Goal: Book appointment/travel/reservation

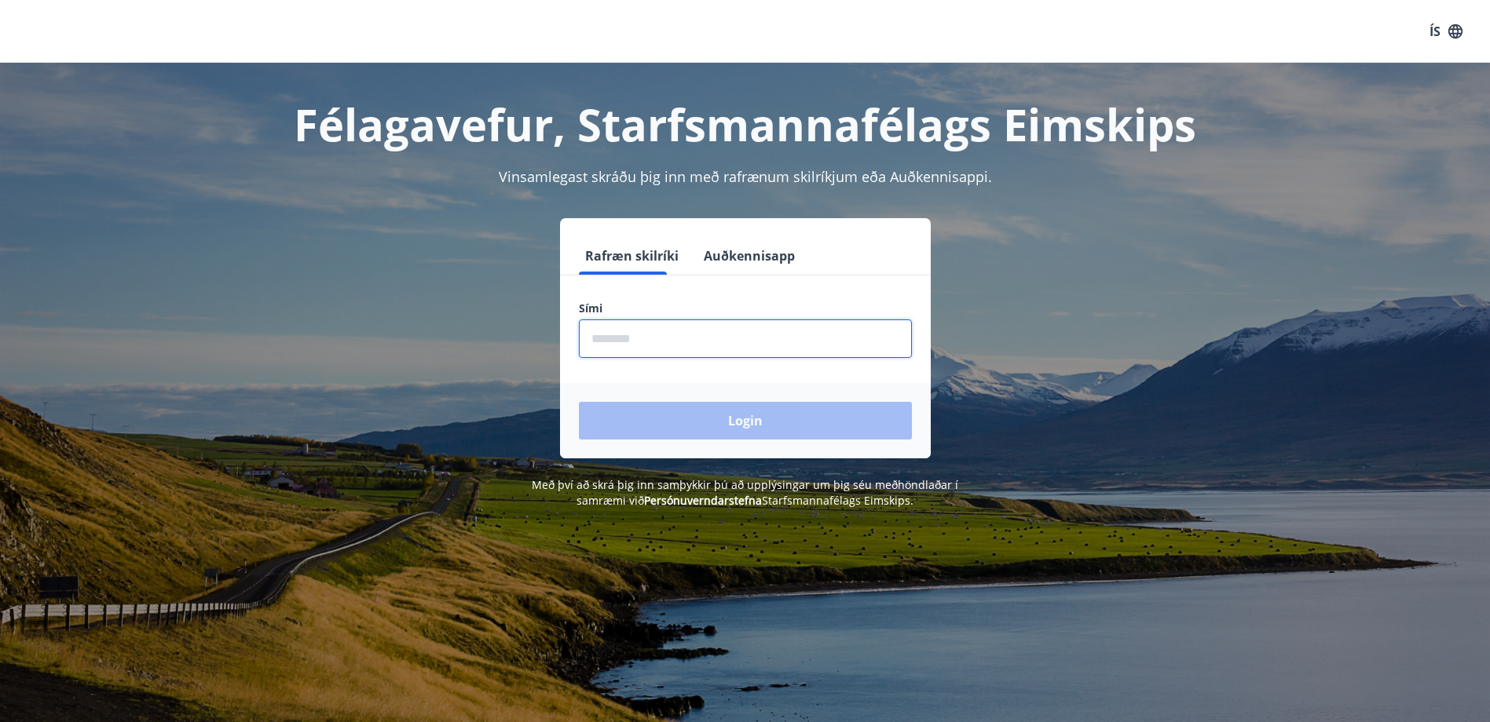
click at [609, 324] on input "phone" at bounding box center [745, 339] width 333 height 38
type input "********"
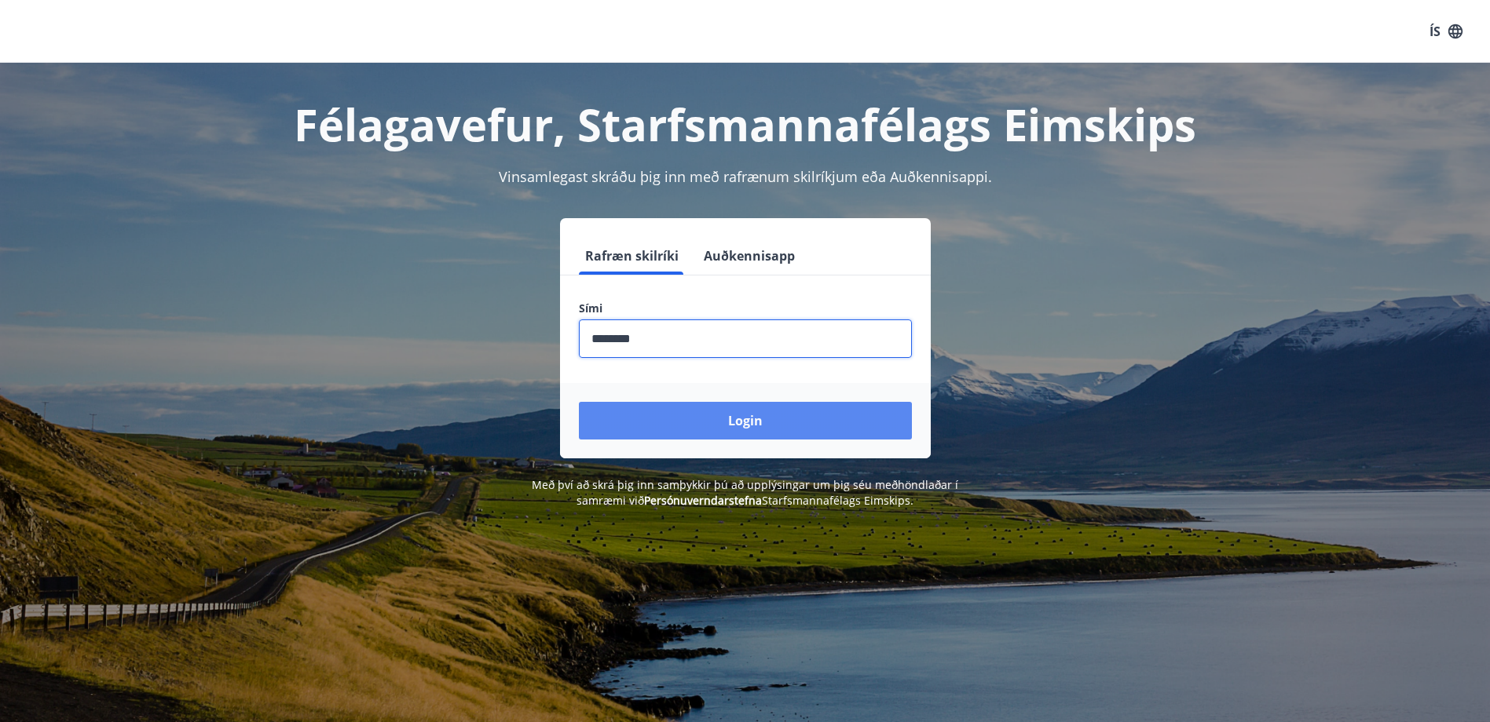
drag, startPoint x: 682, startPoint y: 426, endPoint x: 704, endPoint y: 426, distance: 22.0
click at [683, 426] on button "Login" at bounding box center [745, 421] width 333 height 38
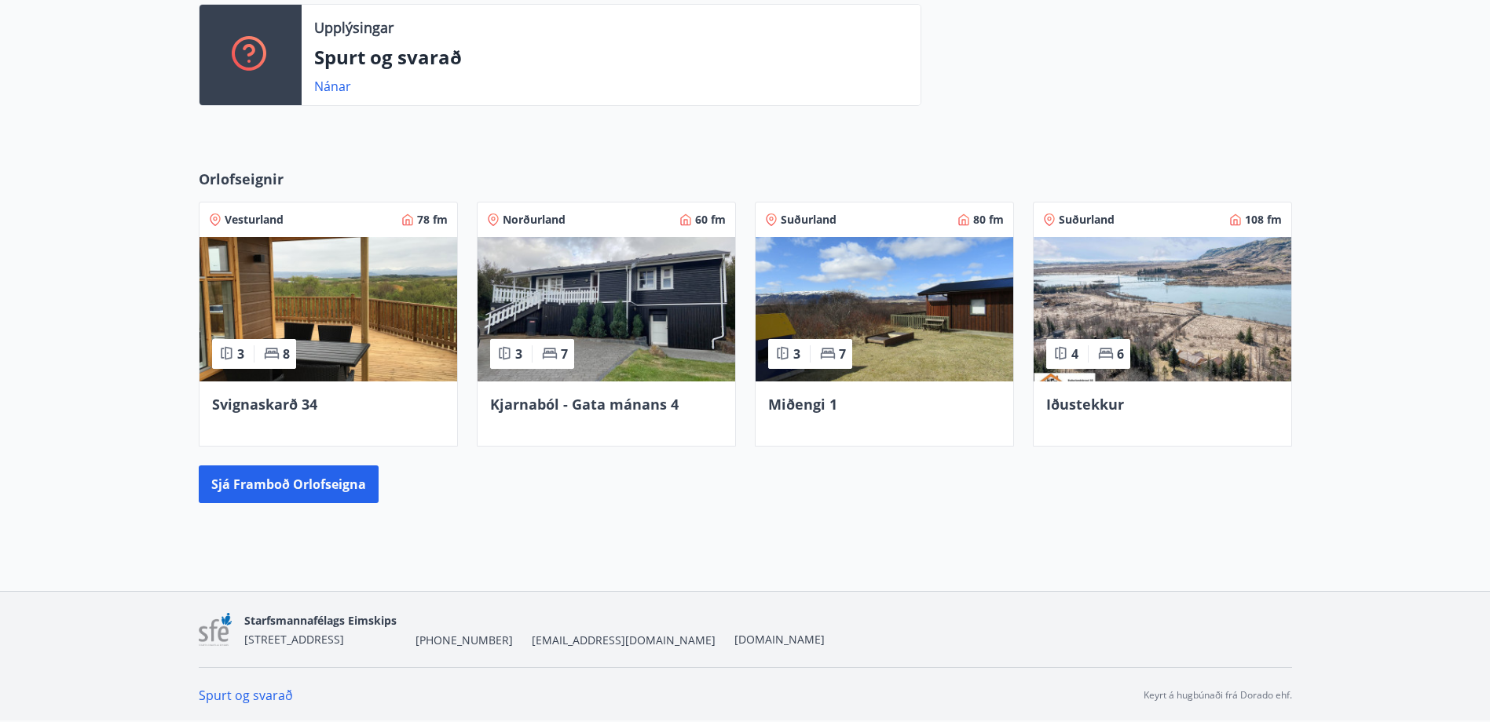
scroll to position [554, 0]
click at [316, 485] on button "Sjá framboð orlofseigna" at bounding box center [289, 484] width 180 height 38
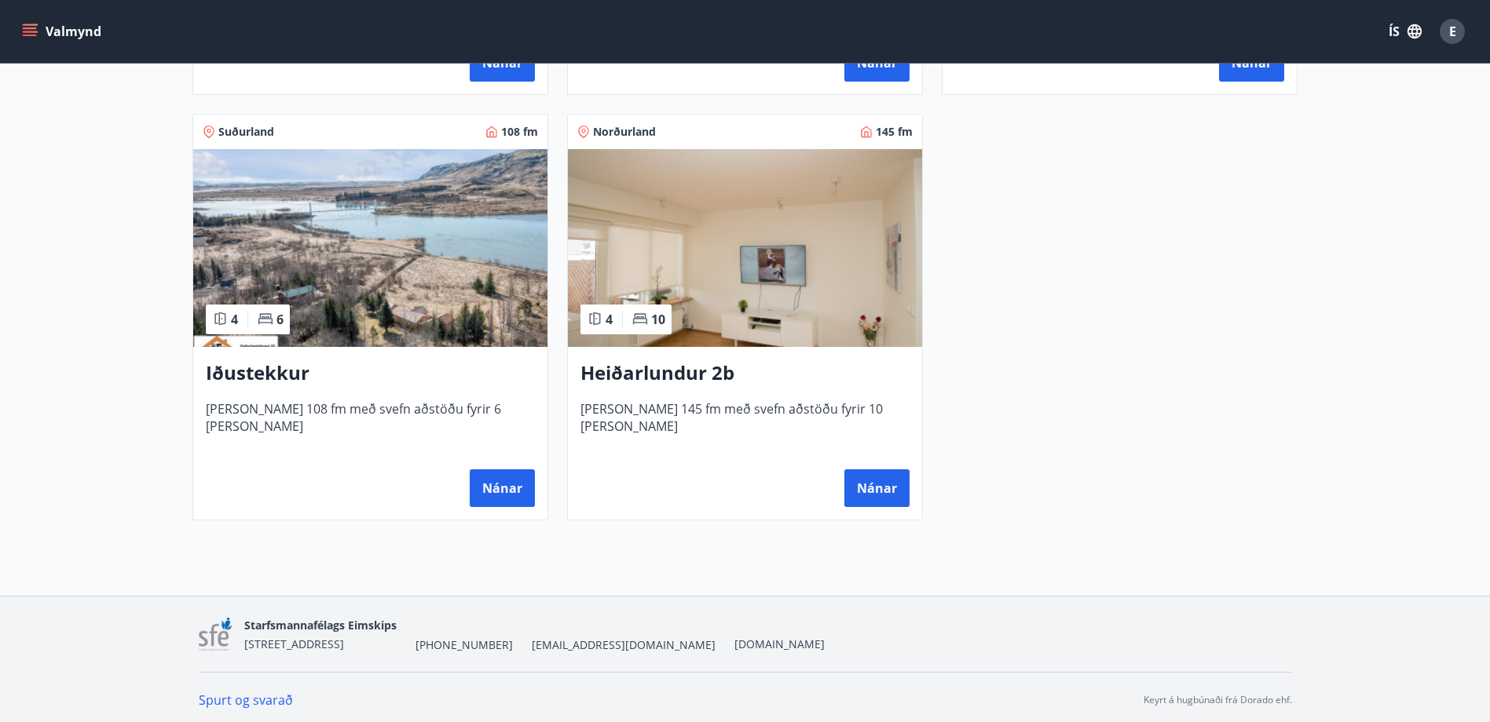
scroll to position [1099, 0]
click at [279, 377] on h3 "Iðustekkur" at bounding box center [370, 372] width 329 height 28
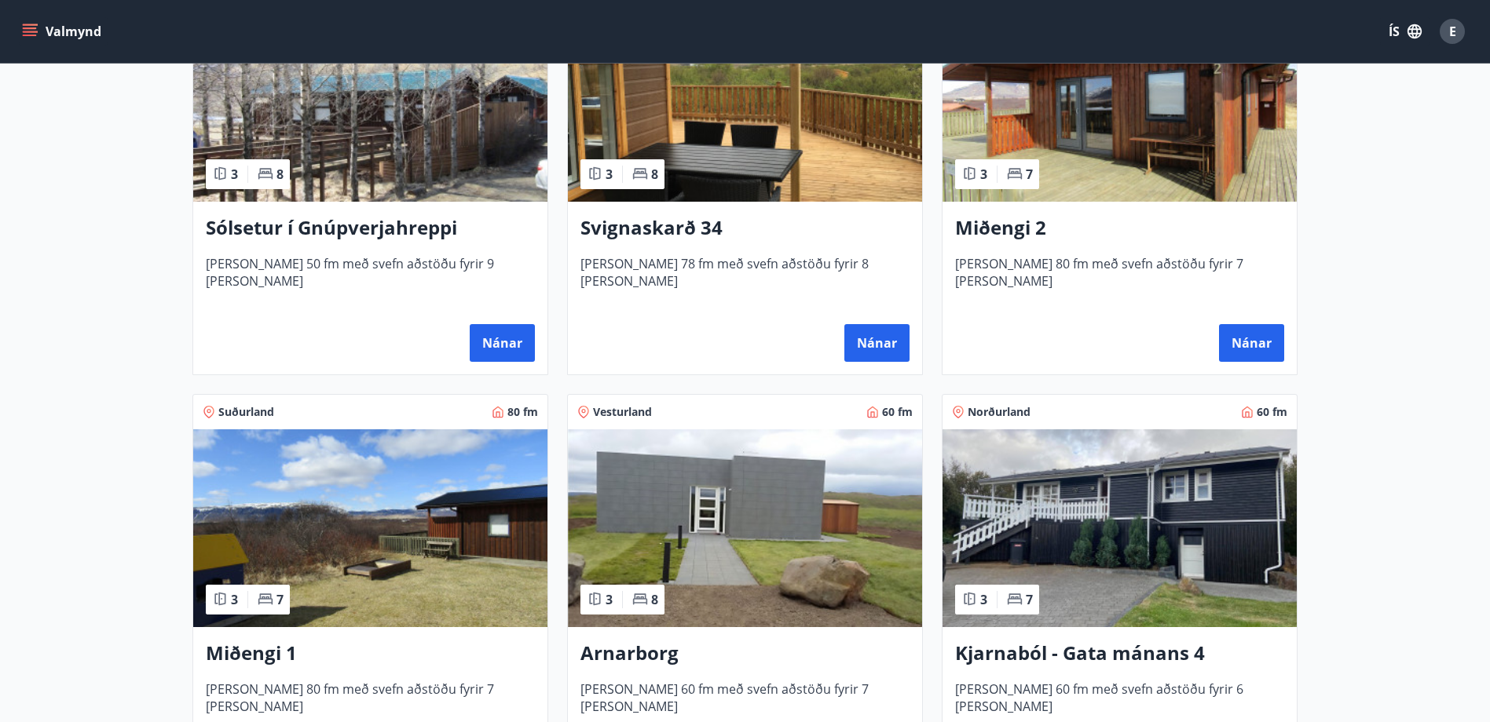
scroll to position [395, 0]
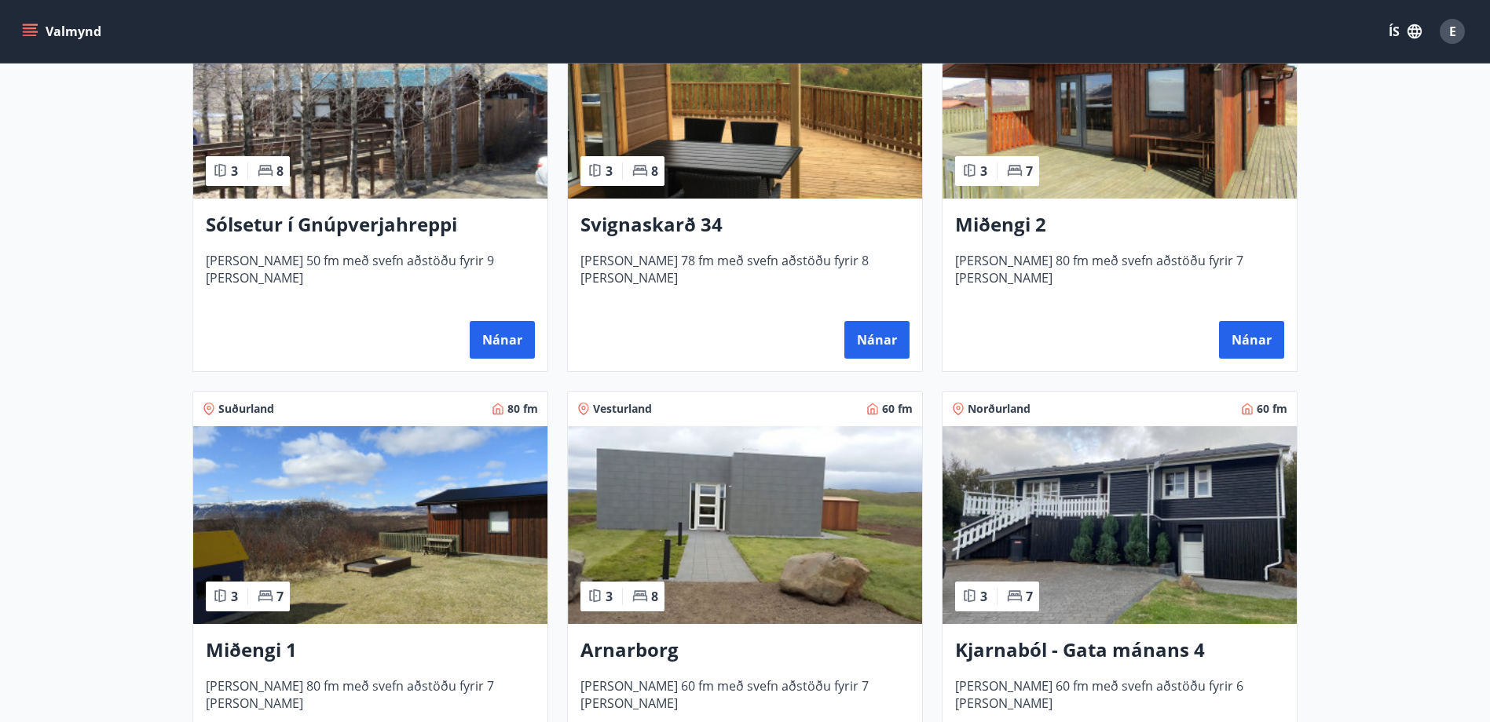
click at [428, 218] on h3 "Sólsetur í Gnúpverjahreppi" at bounding box center [370, 225] width 329 height 28
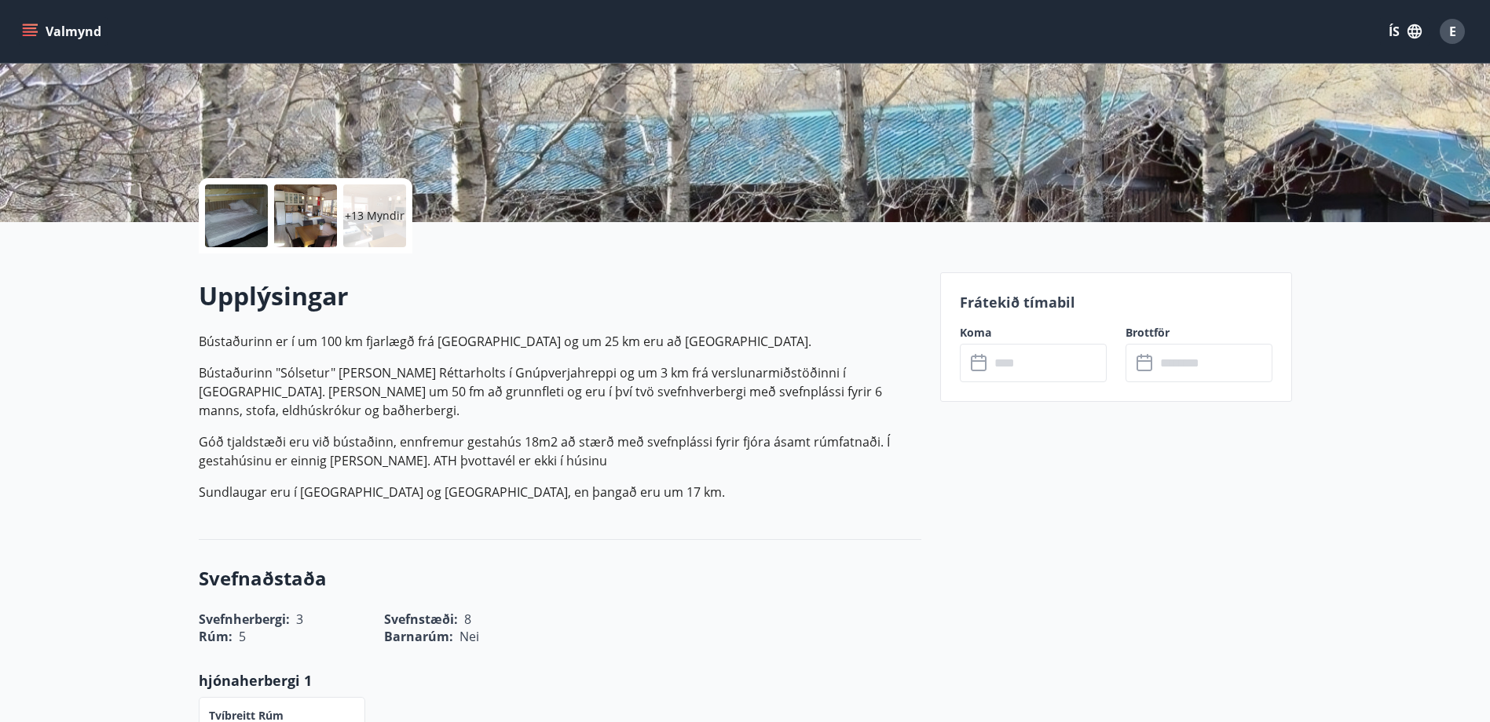
scroll to position [314, 0]
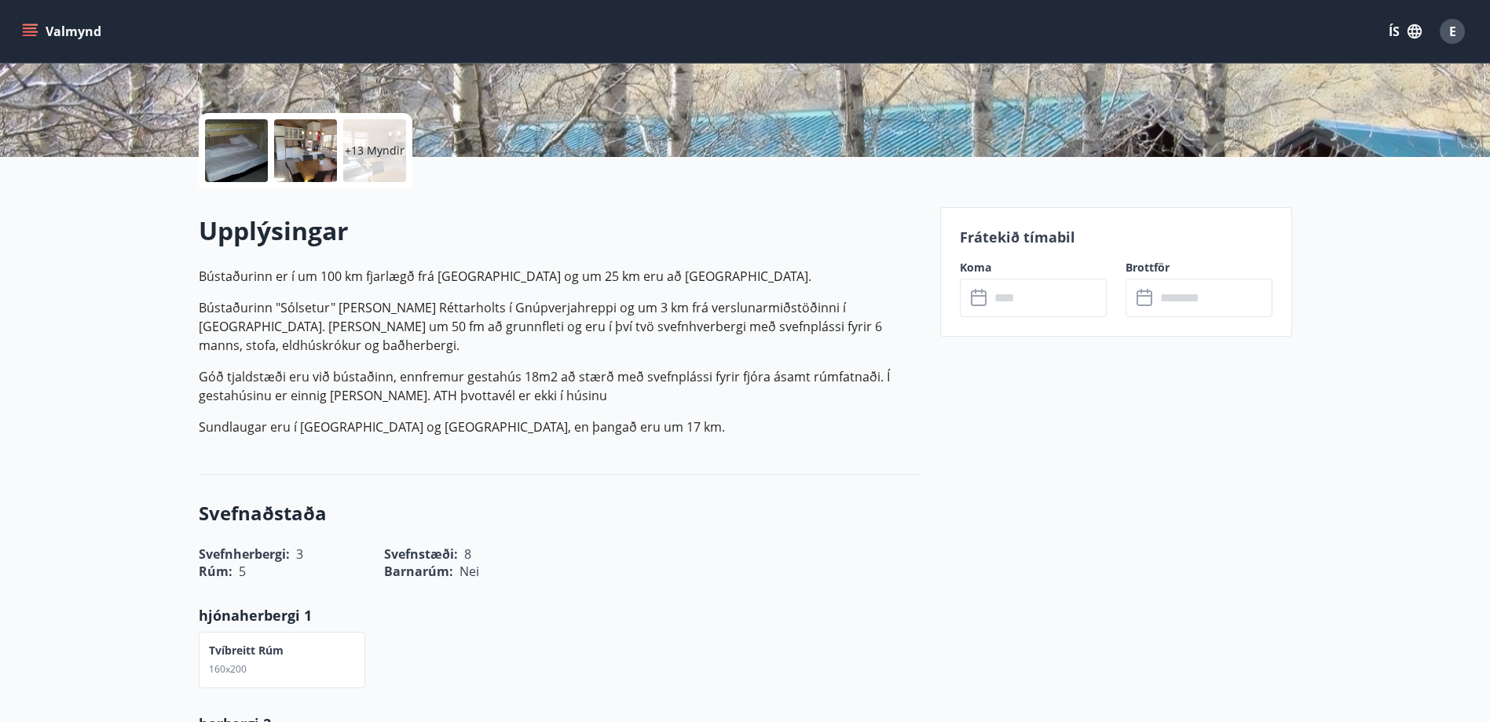
click at [1021, 294] on input "text" at bounding box center [1047, 298] width 117 height 38
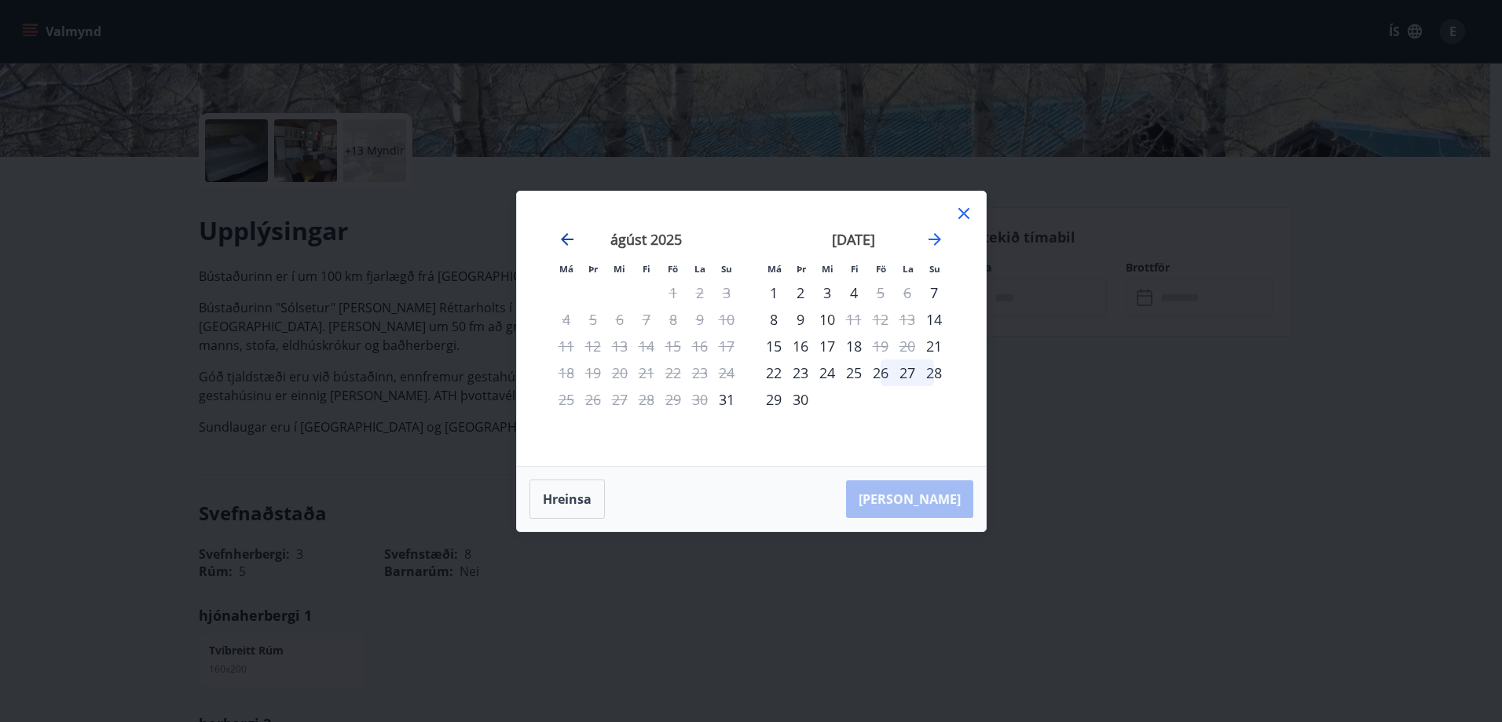
click at [576, 240] on icon "Move backward to switch to the previous month." at bounding box center [567, 239] width 19 height 19
click at [940, 242] on icon "Move forward to switch to the next month." at bounding box center [934, 239] width 19 height 19
click at [937, 240] on icon "Move forward to switch to the next month." at bounding box center [934, 239] width 13 height 13
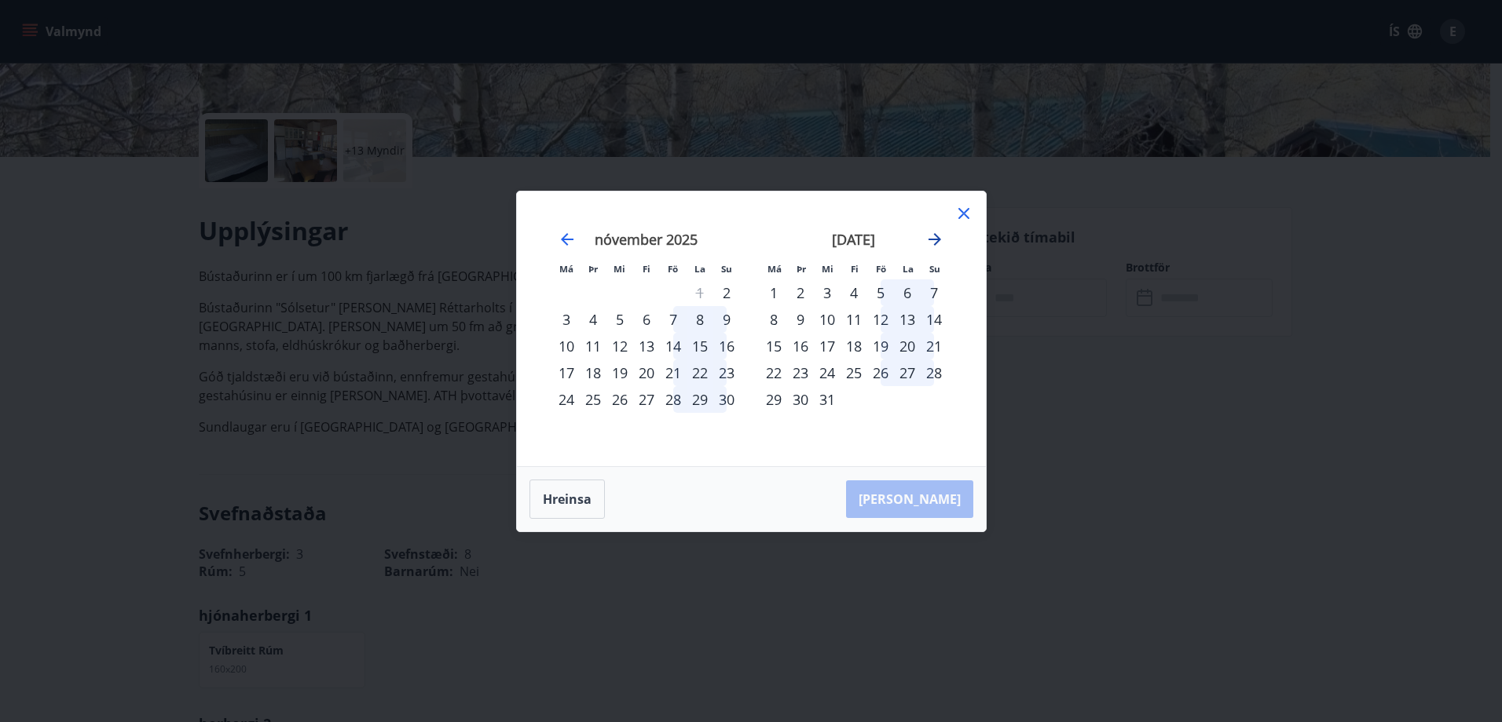
click at [937, 240] on icon "Move forward to switch to the next month." at bounding box center [934, 239] width 13 height 13
click at [963, 216] on icon at bounding box center [963, 213] width 19 height 19
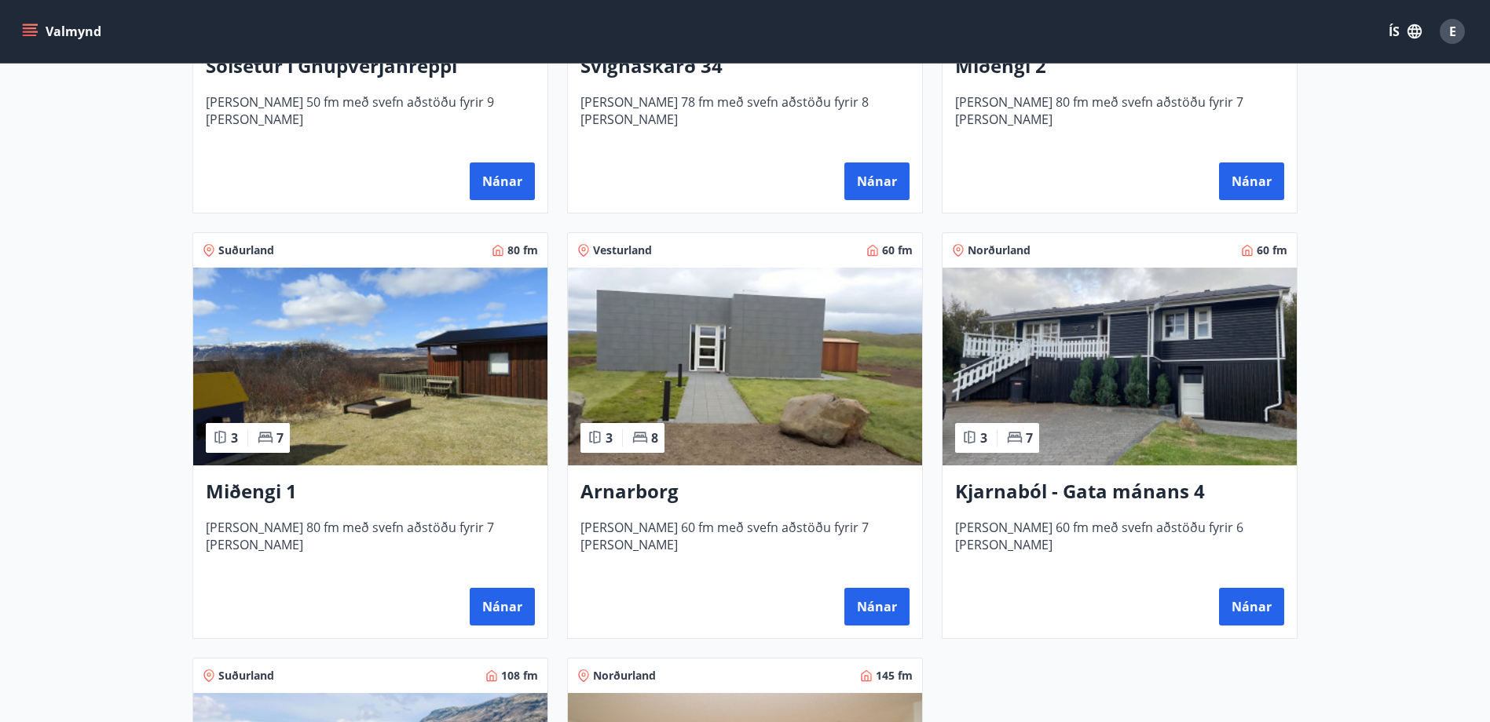
scroll to position [785, 0]
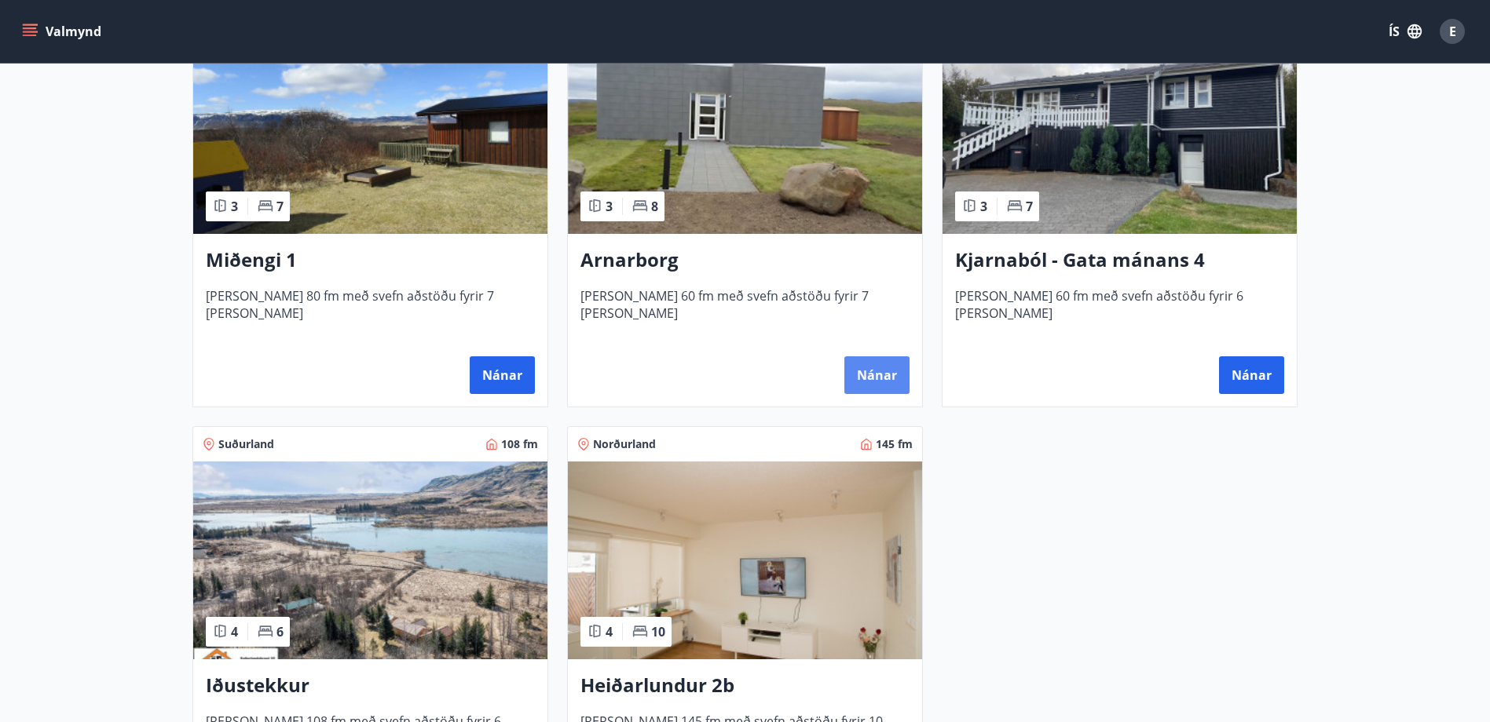
click at [883, 379] on button "Nánar" at bounding box center [876, 376] width 65 height 38
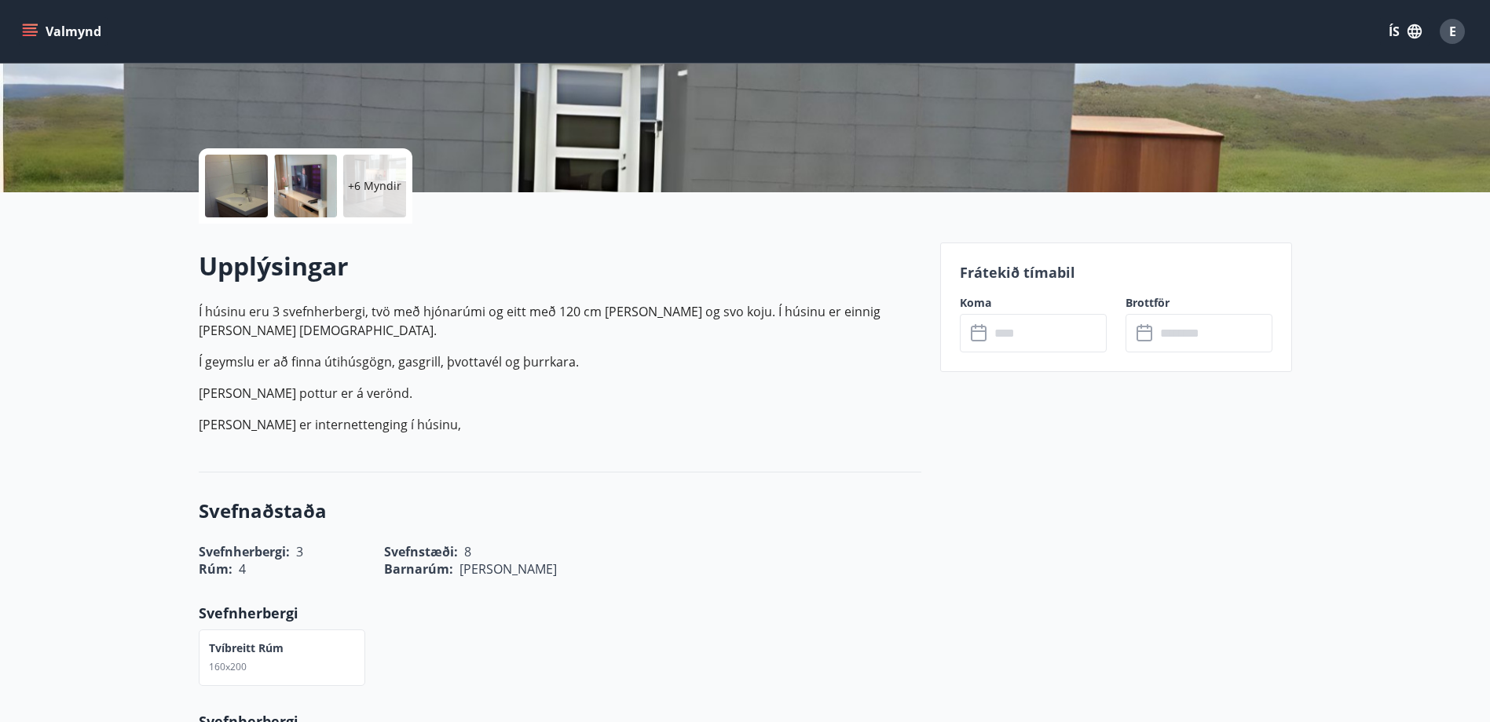
scroll to position [236, 0]
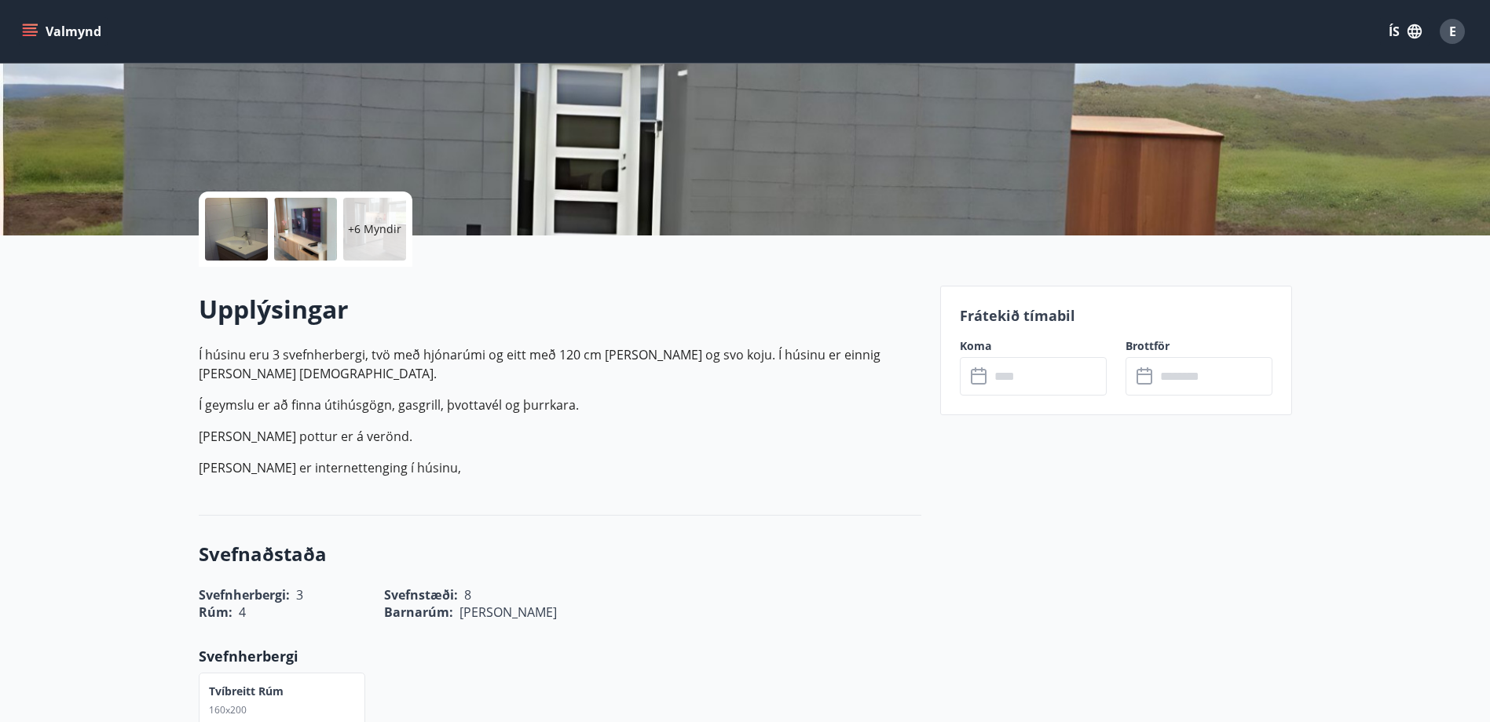
click at [1055, 389] on input "text" at bounding box center [1047, 376] width 117 height 38
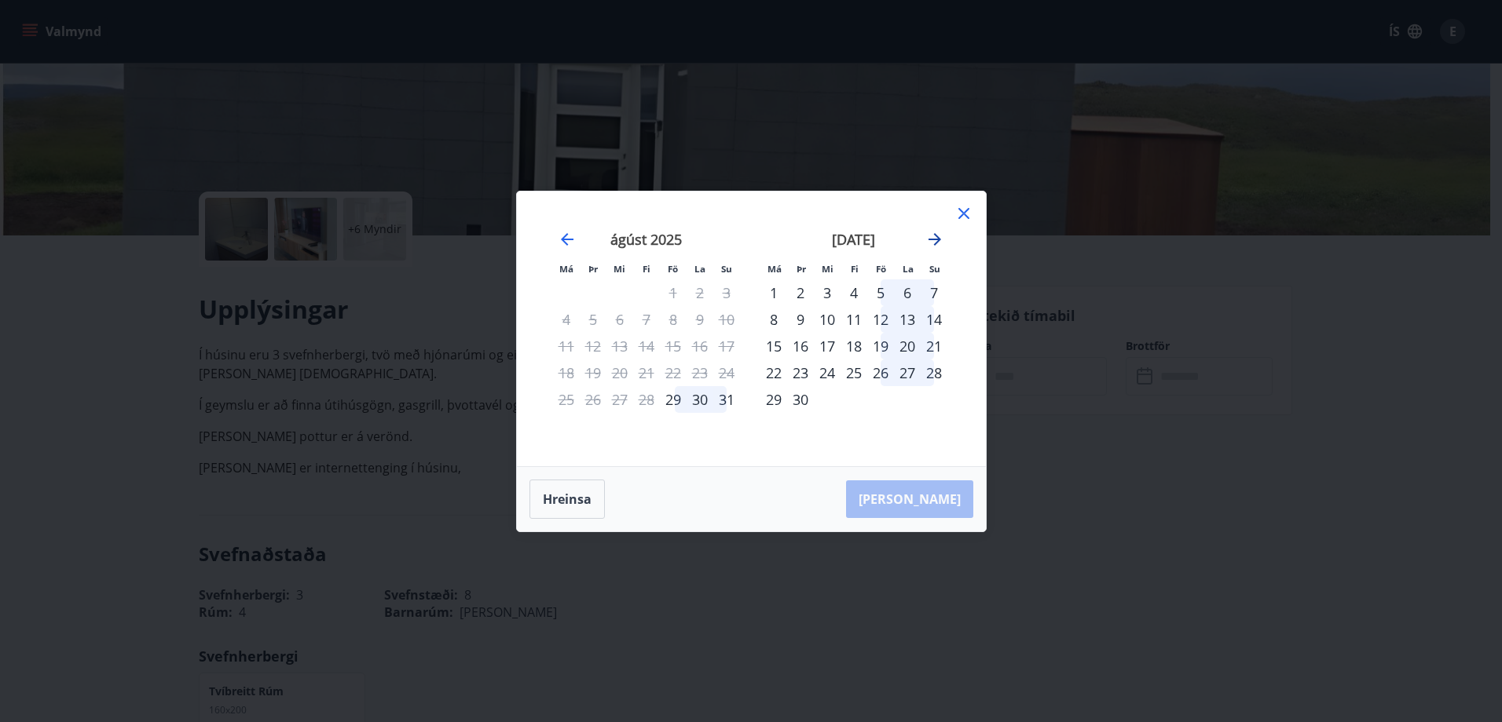
click at [930, 241] on icon "Move forward to switch to the next month." at bounding box center [934, 239] width 19 height 19
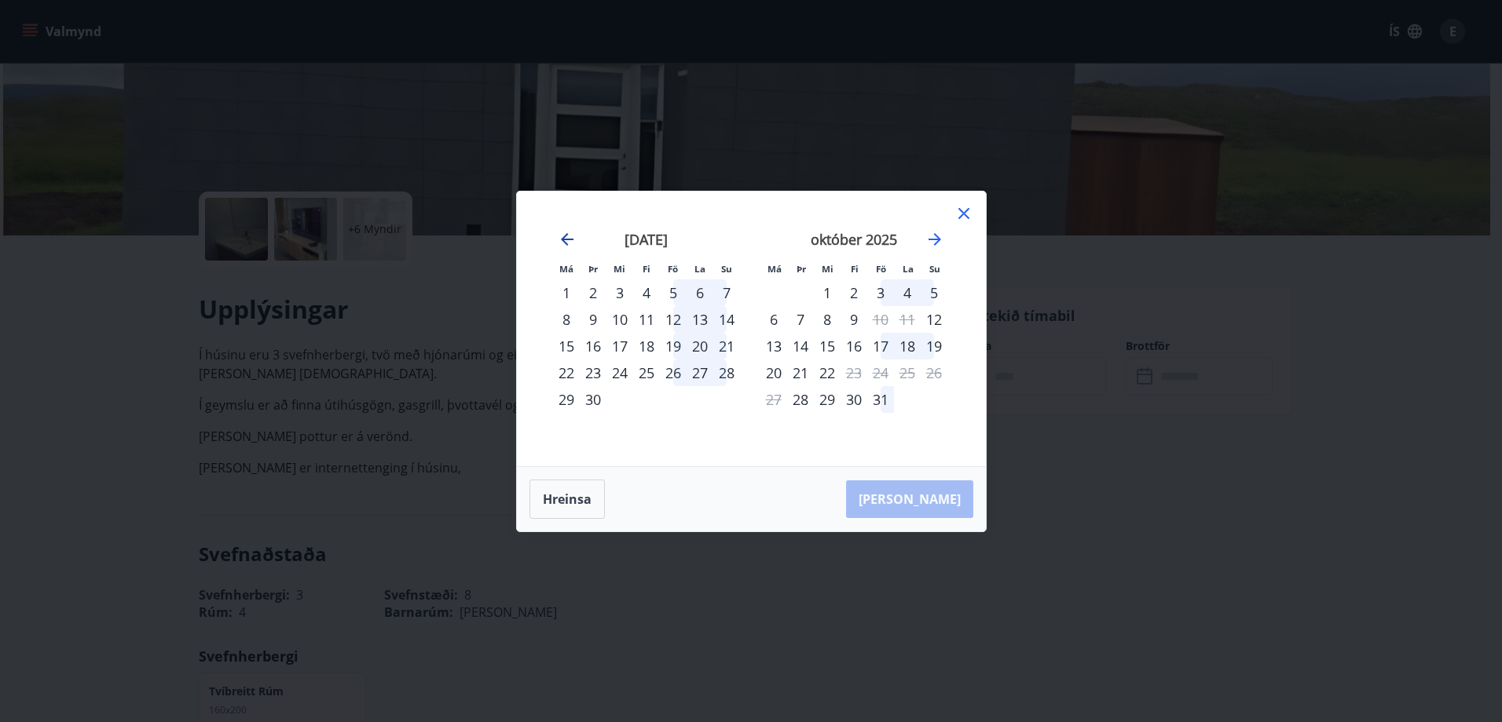
click at [569, 242] on icon "Move backward to switch to the previous month." at bounding box center [567, 239] width 19 height 19
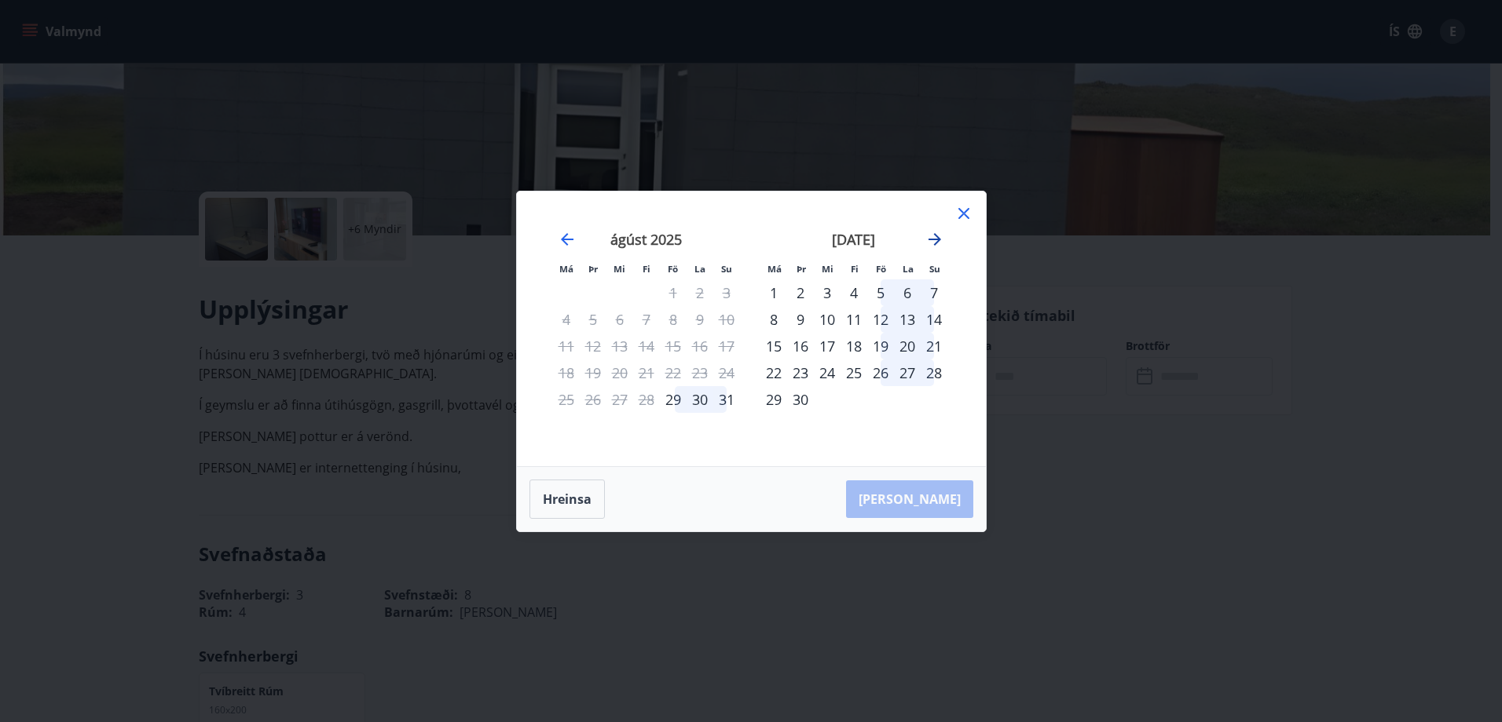
click at [934, 246] on icon "Move forward to switch to the next month." at bounding box center [934, 239] width 19 height 19
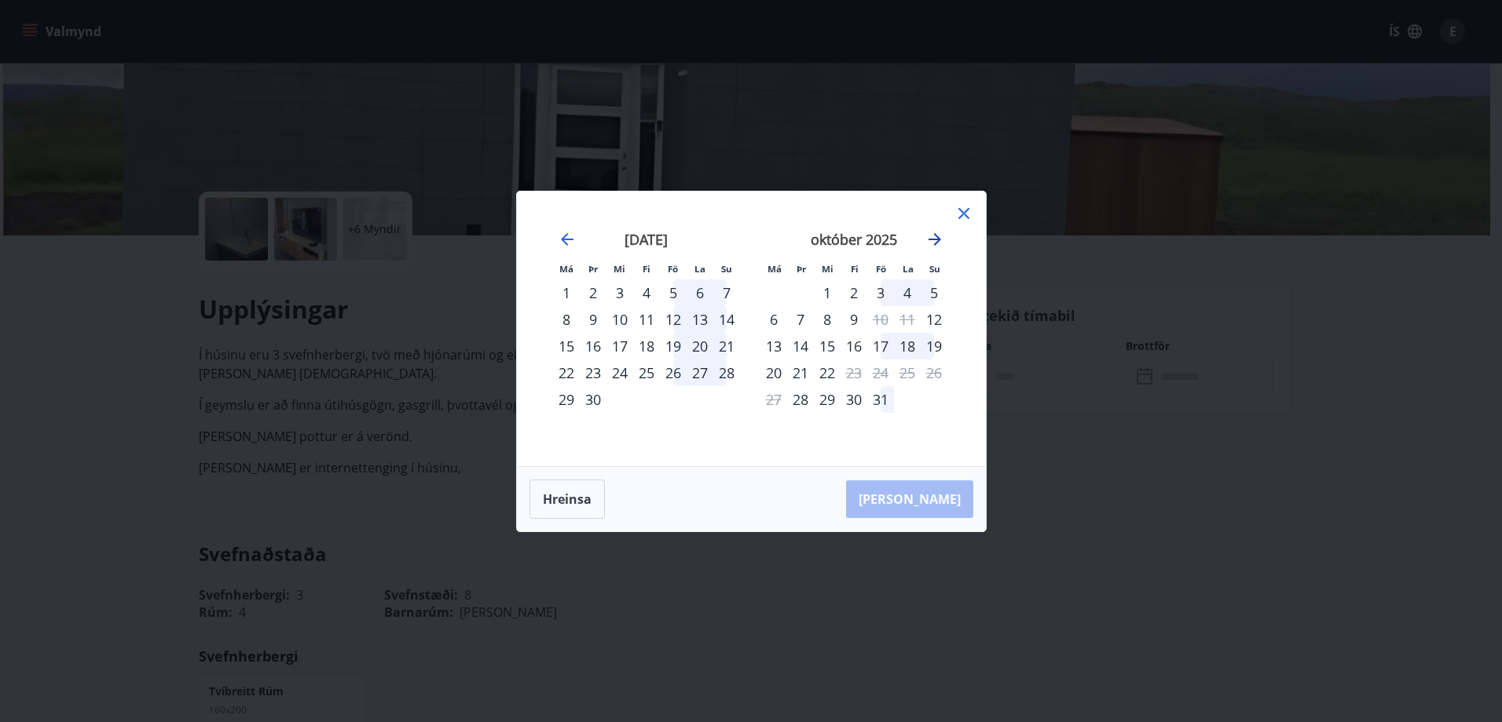
click at [934, 246] on icon "Move forward to switch to the next month." at bounding box center [934, 239] width 19 height 19
click at [939, 236] on icon "Move forward to switch to the next month." at bounding box center [934, 239] width 19 height 19
click at [569, 238] on icon "Move backward to switch to the previous month." at bounding box center [567, 239] width 19 height 19
click at [572, 239] on icon "Move backward to switch to the previous month." at bounding box center [567, 239] width 13 height 13
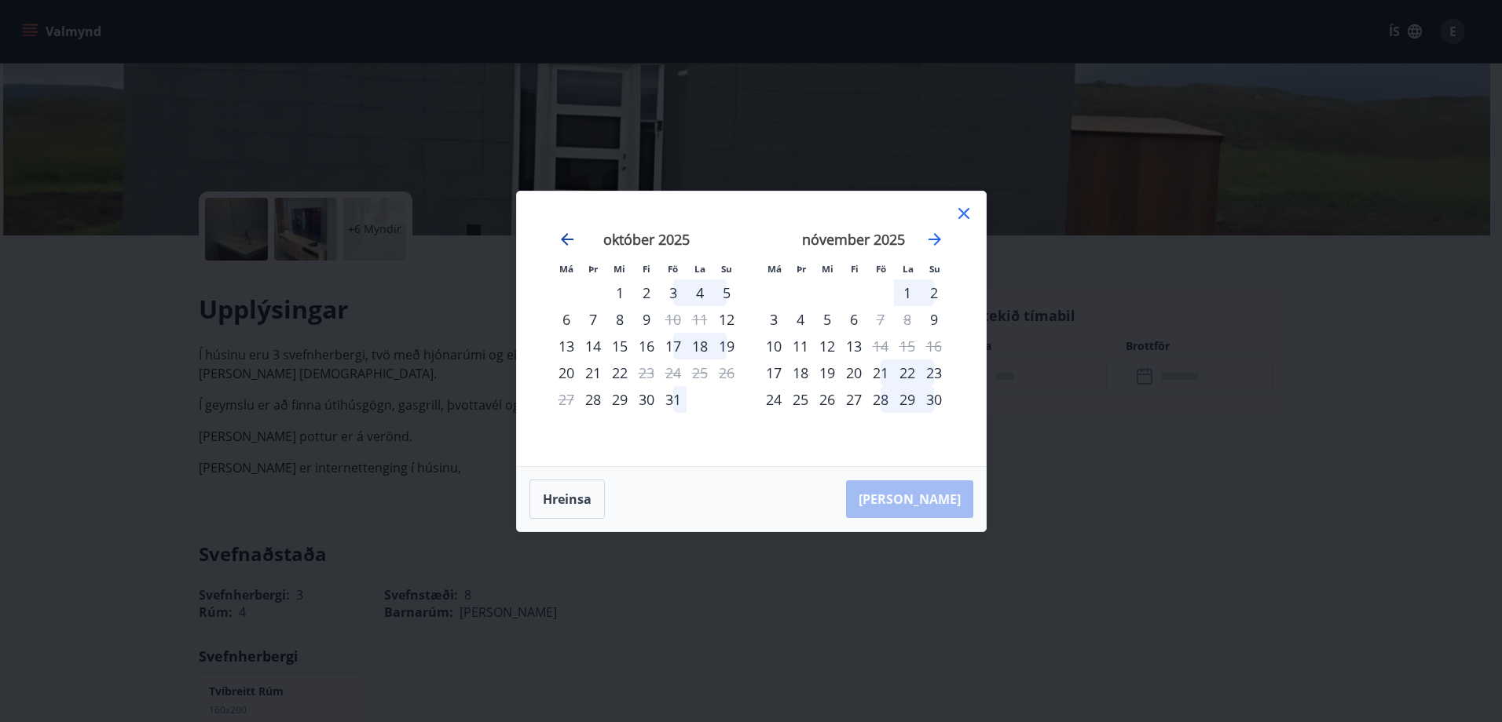
click at [572, 239] on icon "Move backward to switch to the previous month." at bounding box center [567, 239] width 13 height 13
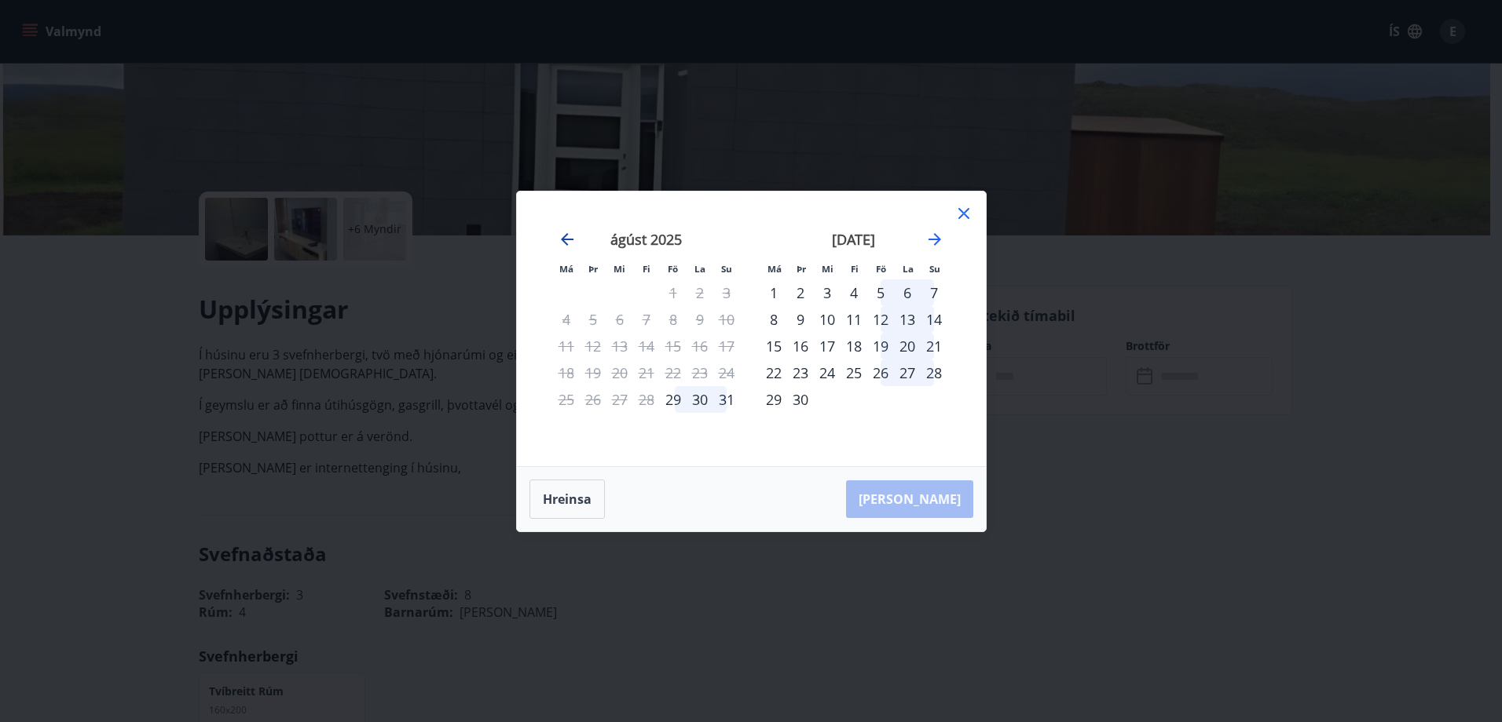
click at [572, 239] on icon "Move backward to switch to the previous month." at bounding box center [567, 239] width 13 height 13
click at [934, 240] on icon "Move forward to switch to the next month." at bounding box center [934, 239] width 13 height 13
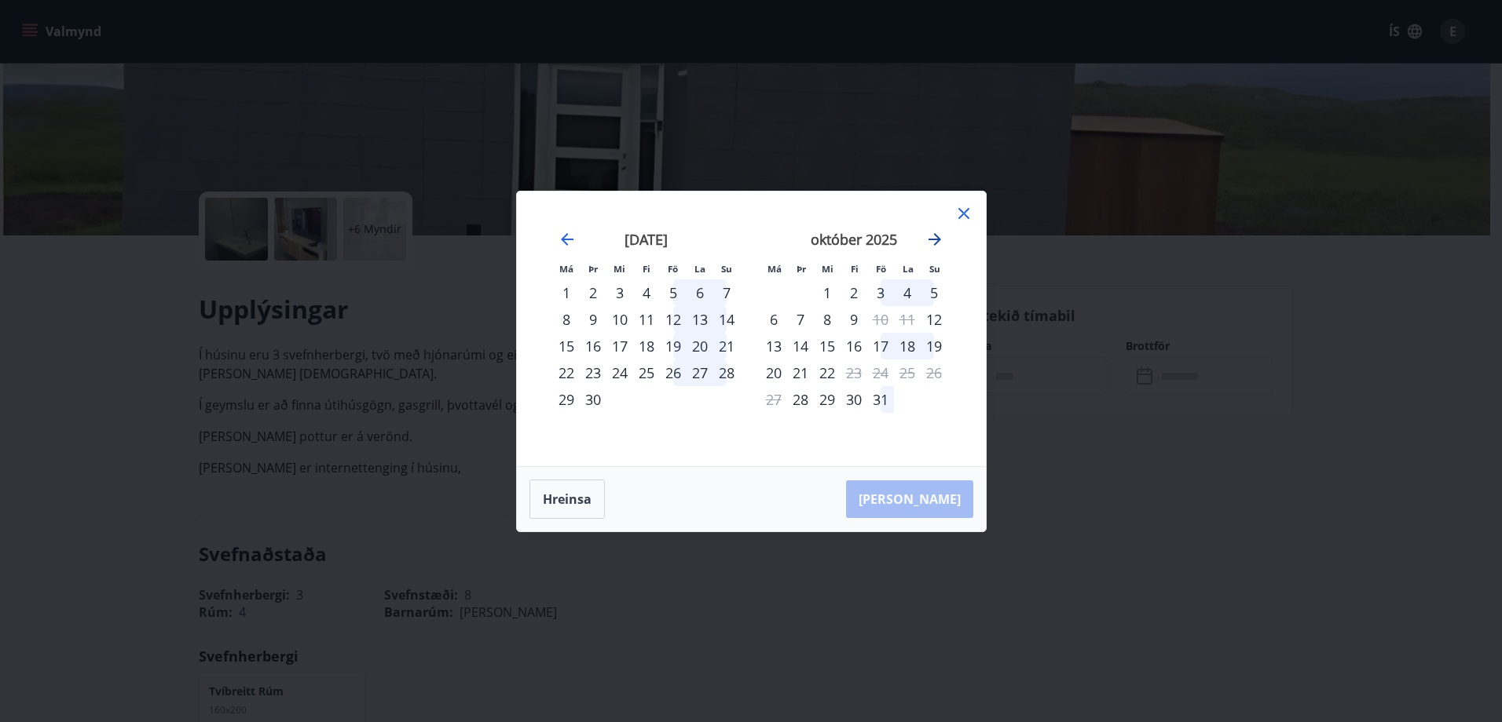
click at [934, 240] on icon "Move forward to switch to the next month." at bounding box center [934, 239] width 13 height 13
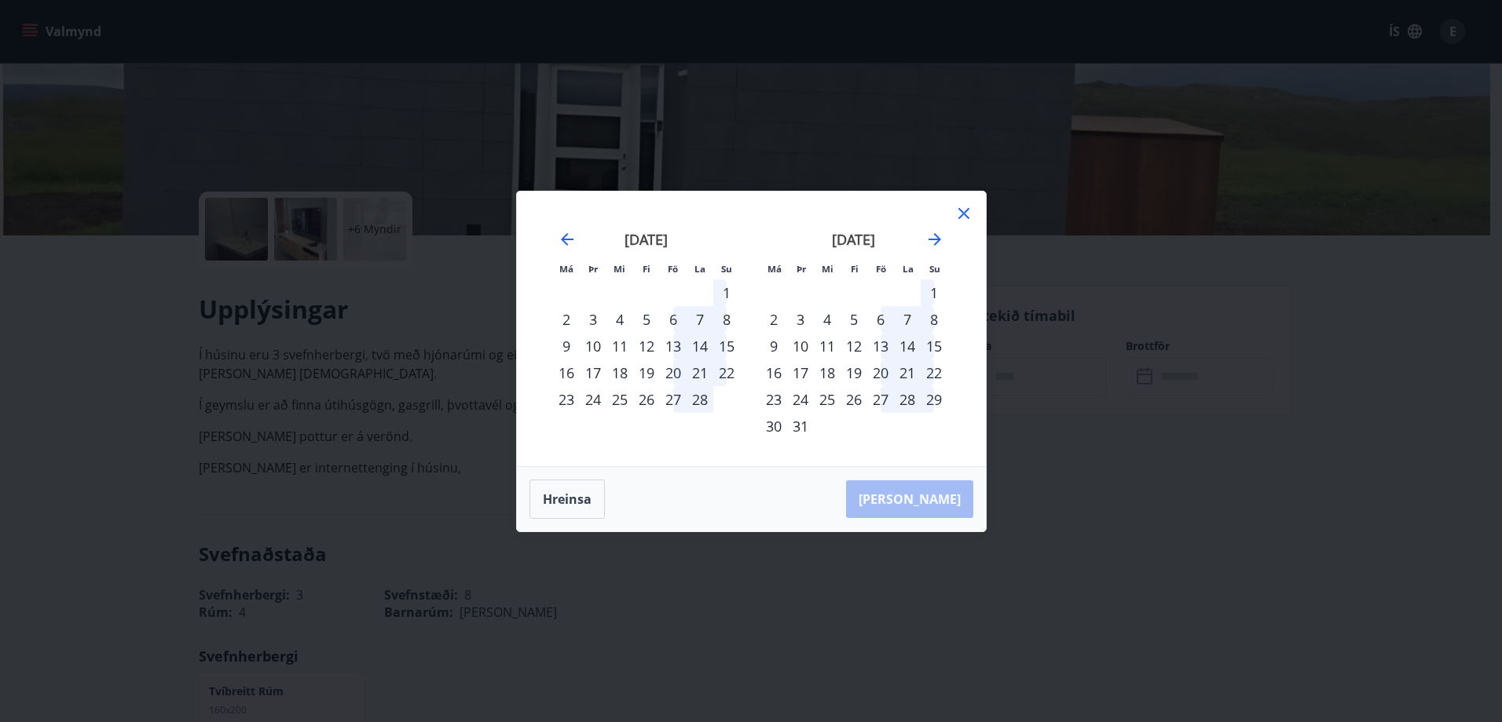
click at [963, 210] on icon at bounding box center [963, 213] width 19 height 19
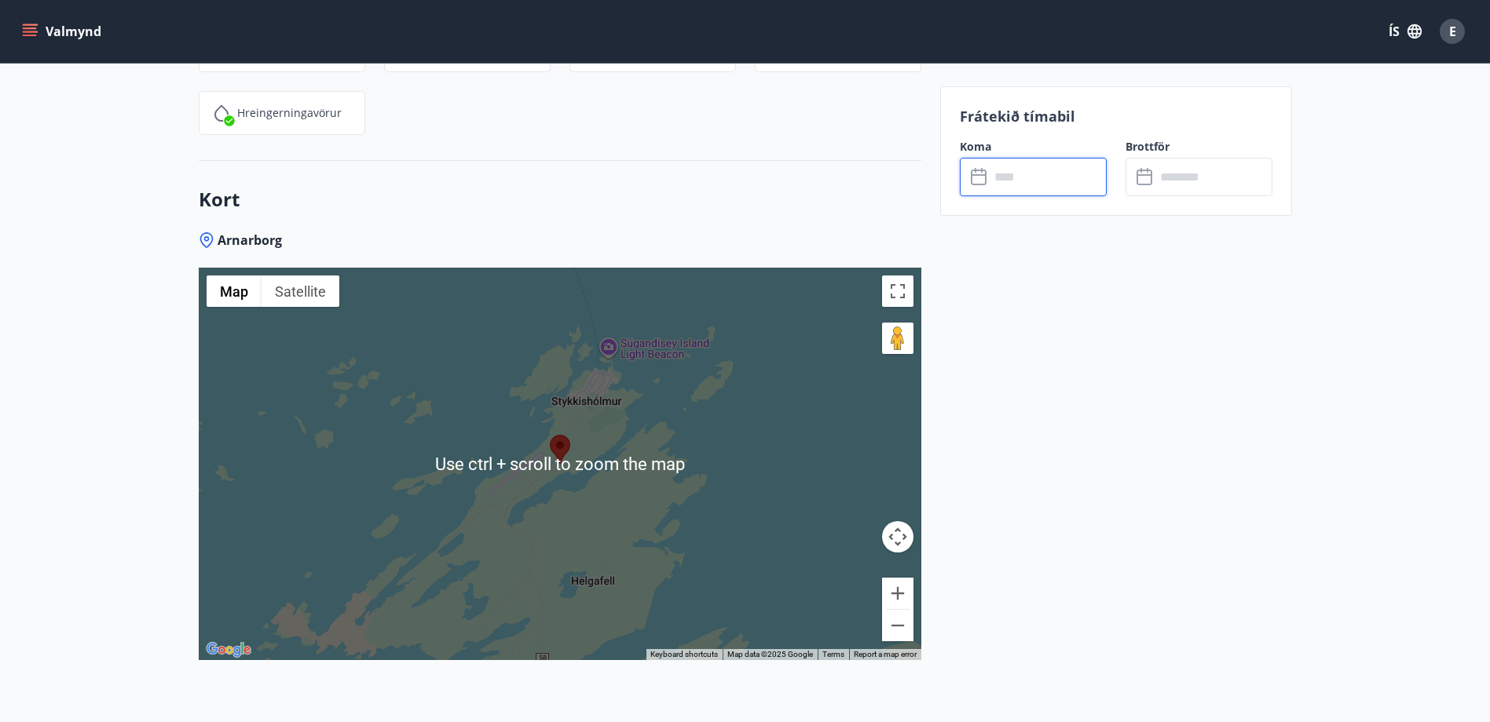
scroll to position [2120, 0]
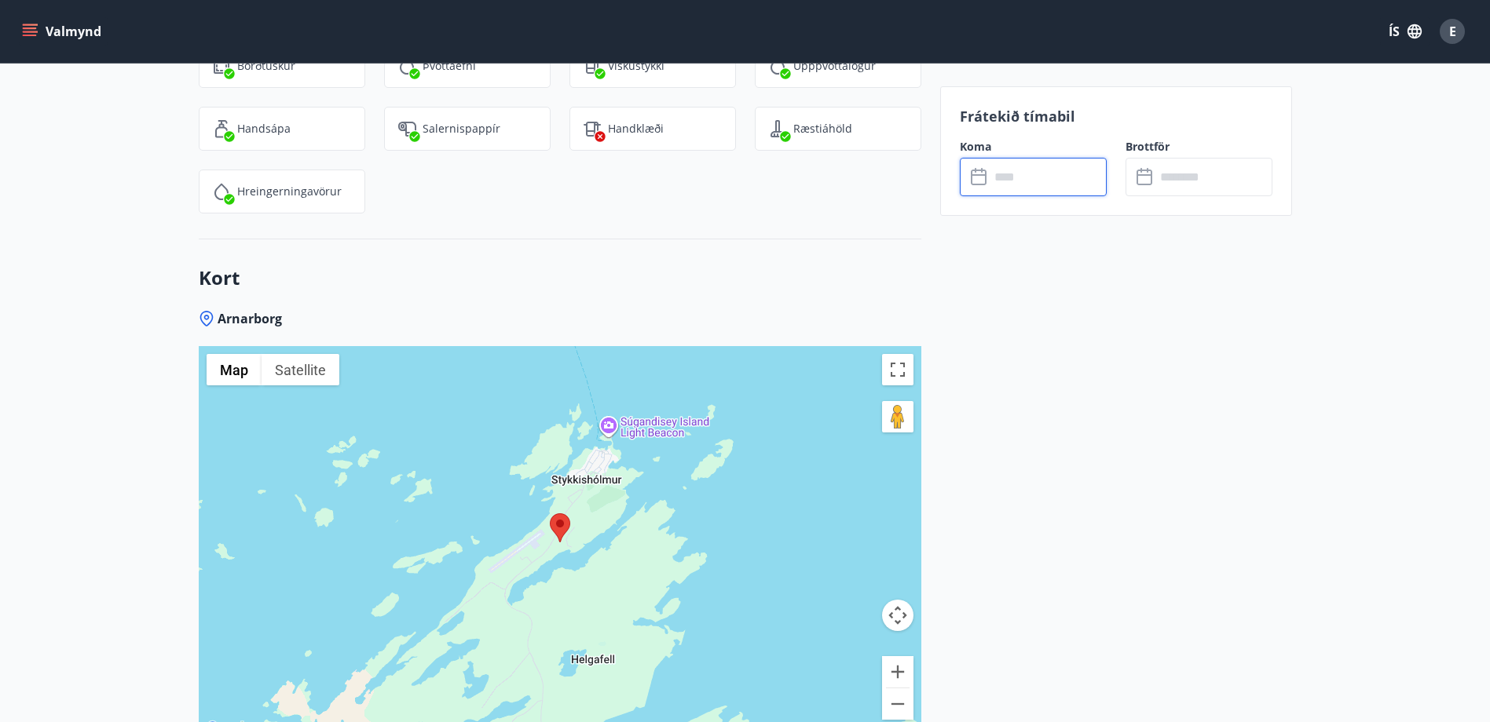
click at [813, 408] on div at bounding box center [560, 542] width 722 height 393
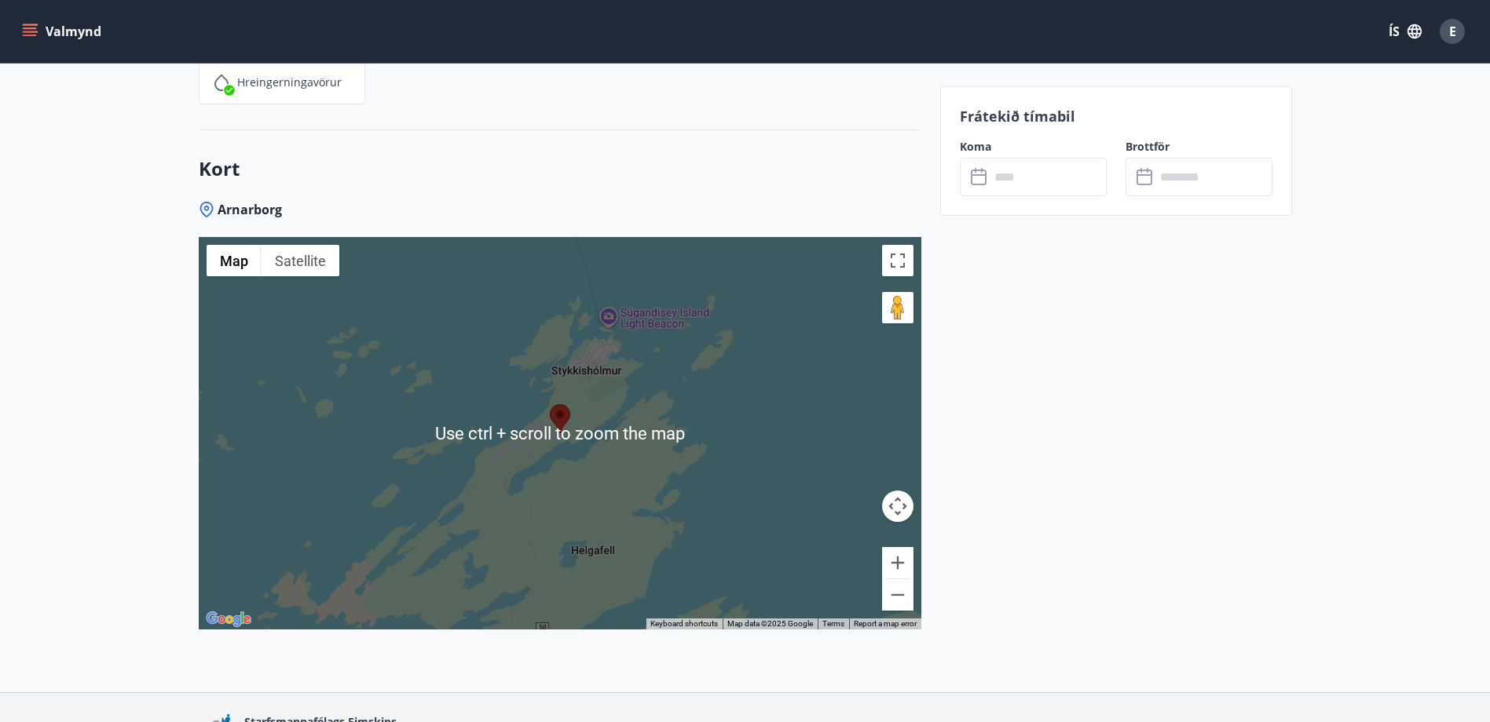
scroll to position [2313, 0]
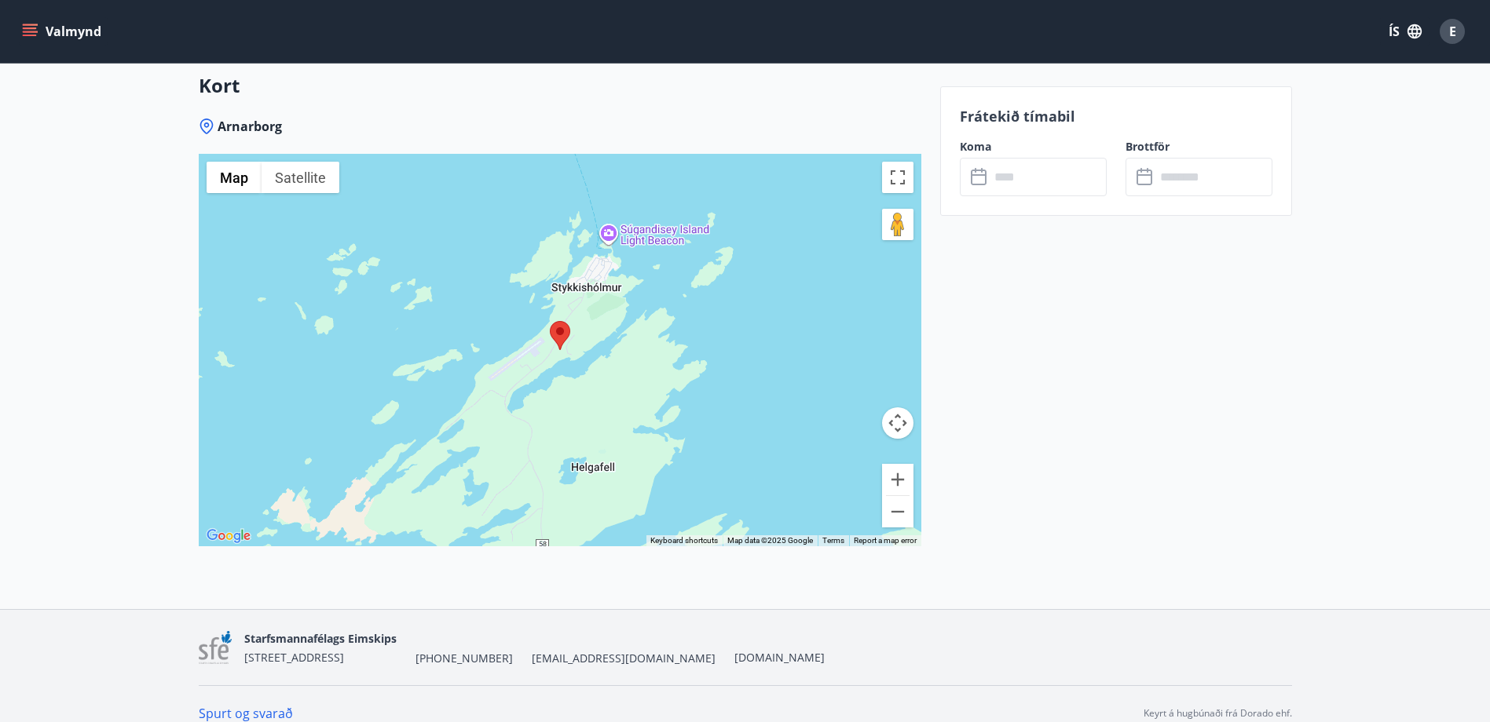
click at [1039, 186] on input "text" at bounding box center [1047, 177] width 117 height 38
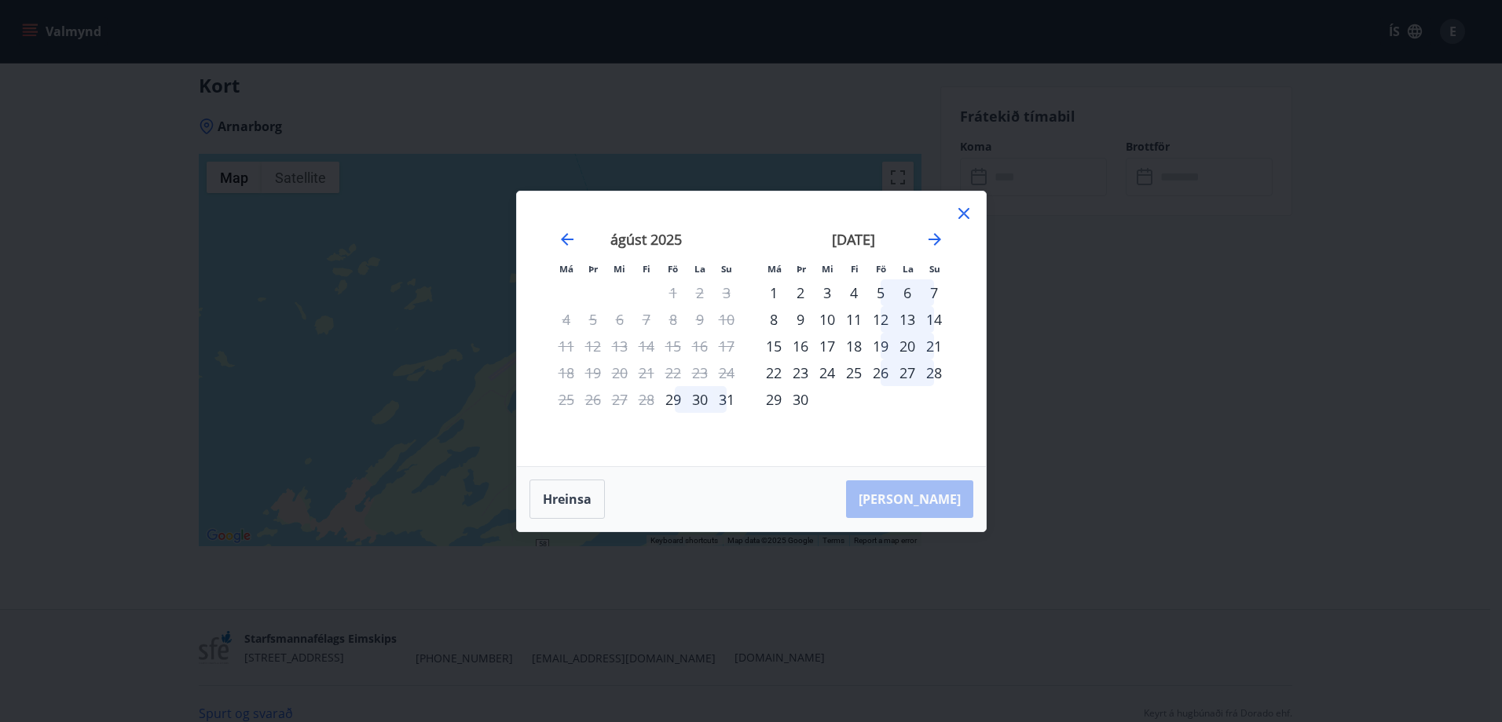
click at [773, 293] on div "1" at bounding box center [773, 293] width 27 height 27
click at [876, 293] on div "5" at bounding box center [880, 293] width 27 height 27
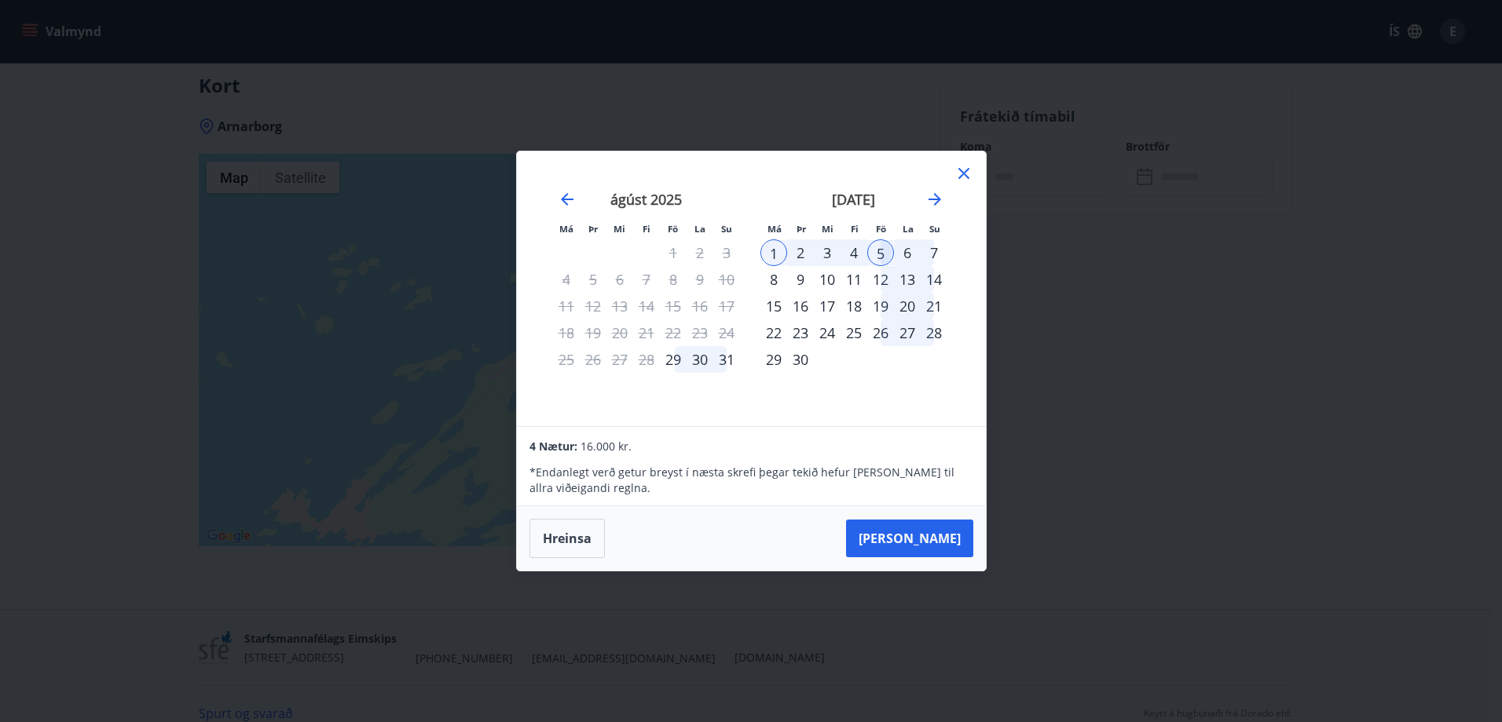
click at [964, 170] on icon at bounding box center [963, 173] width 19 height 19
